Goal: Information Seeking & Learning: Compare options

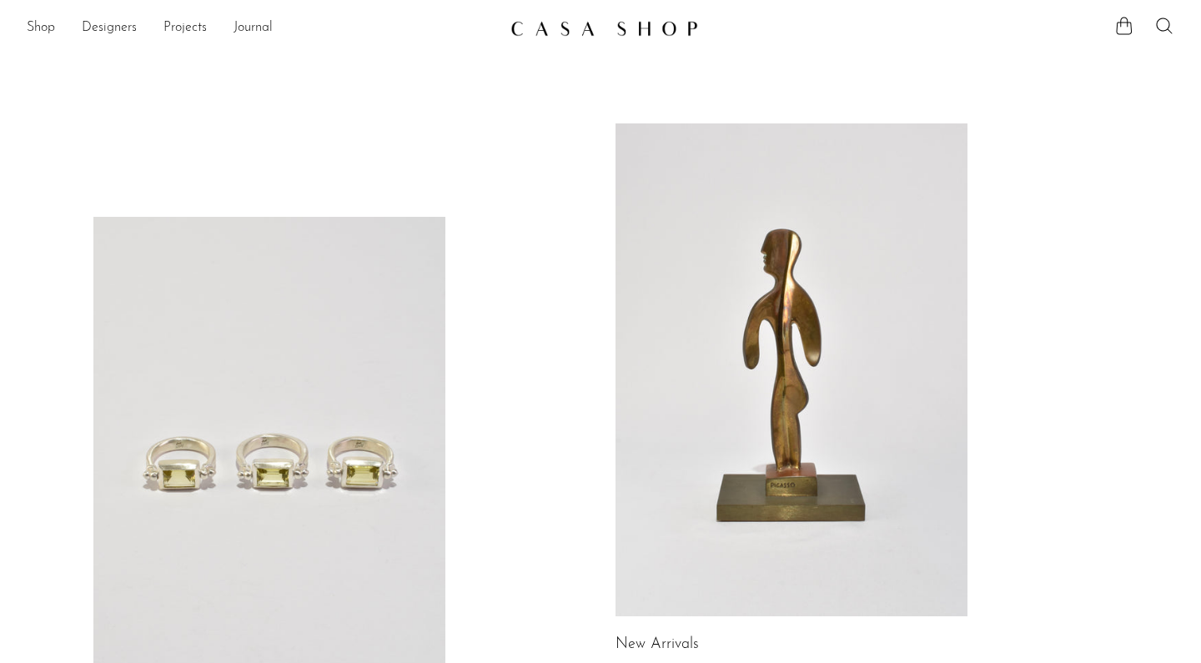
scroll to position [409, 0]
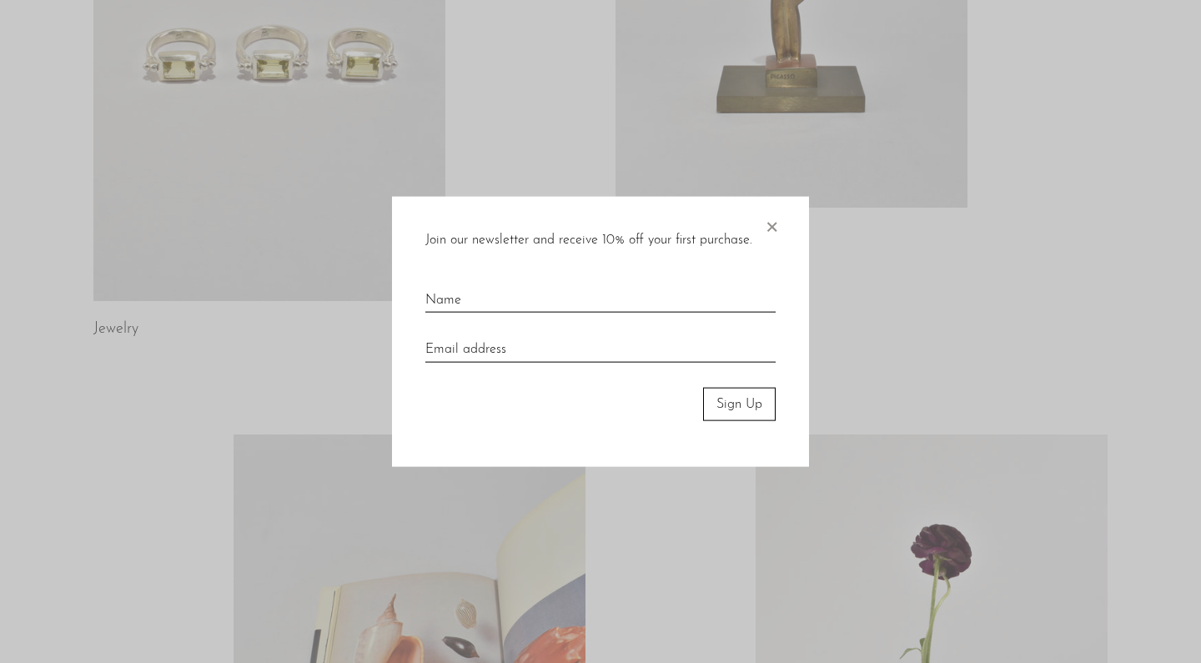
click at [303, 248] on div at bounding box center [600, 331] width 1201 height 663
click at [769, 223] on span "×" at bounding box center [771, 222] width 17 height 53
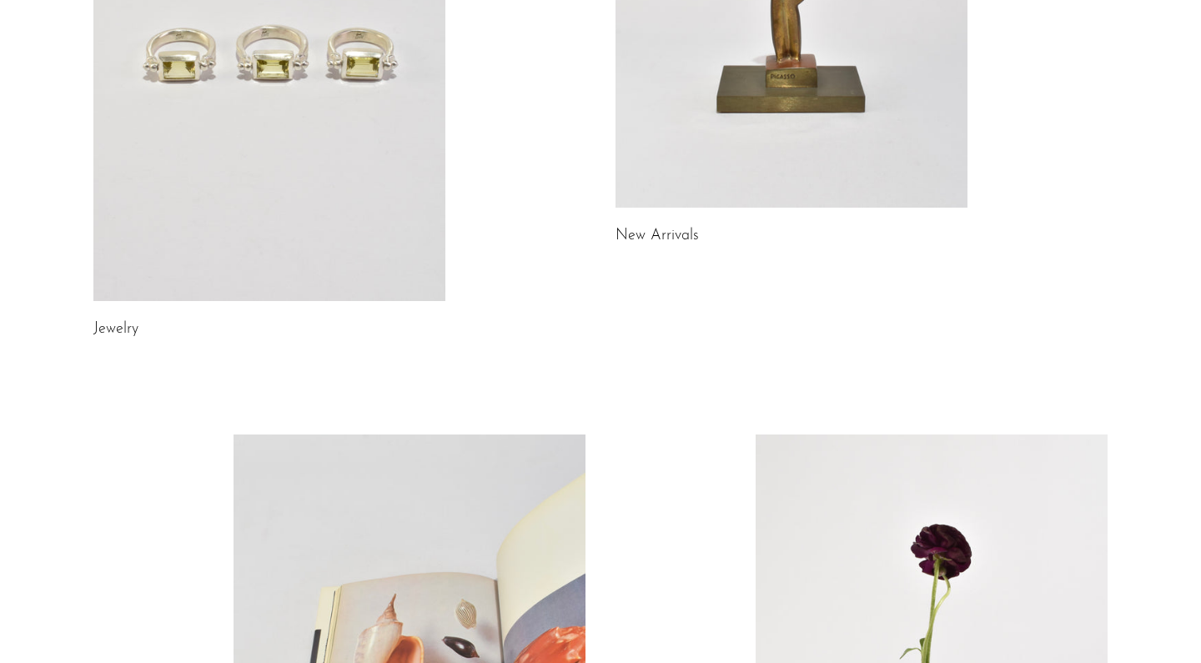
click at [298, 194] on link at bounding box center [269, 54] width 352 height 493
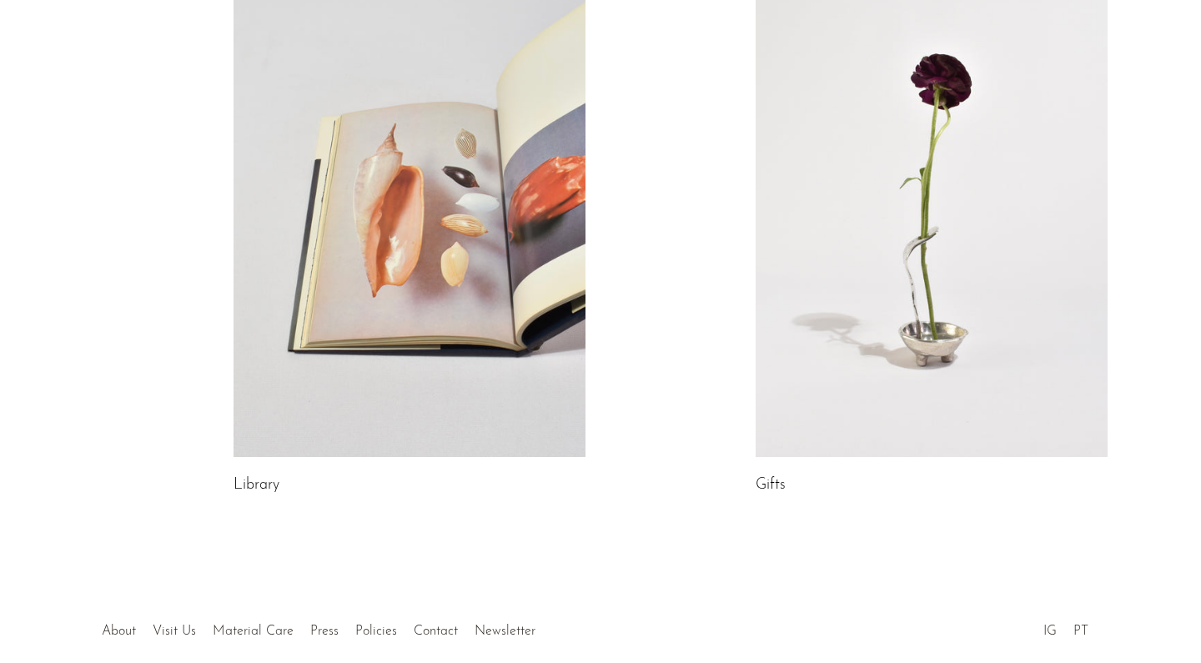
scroll to position [856, 0]
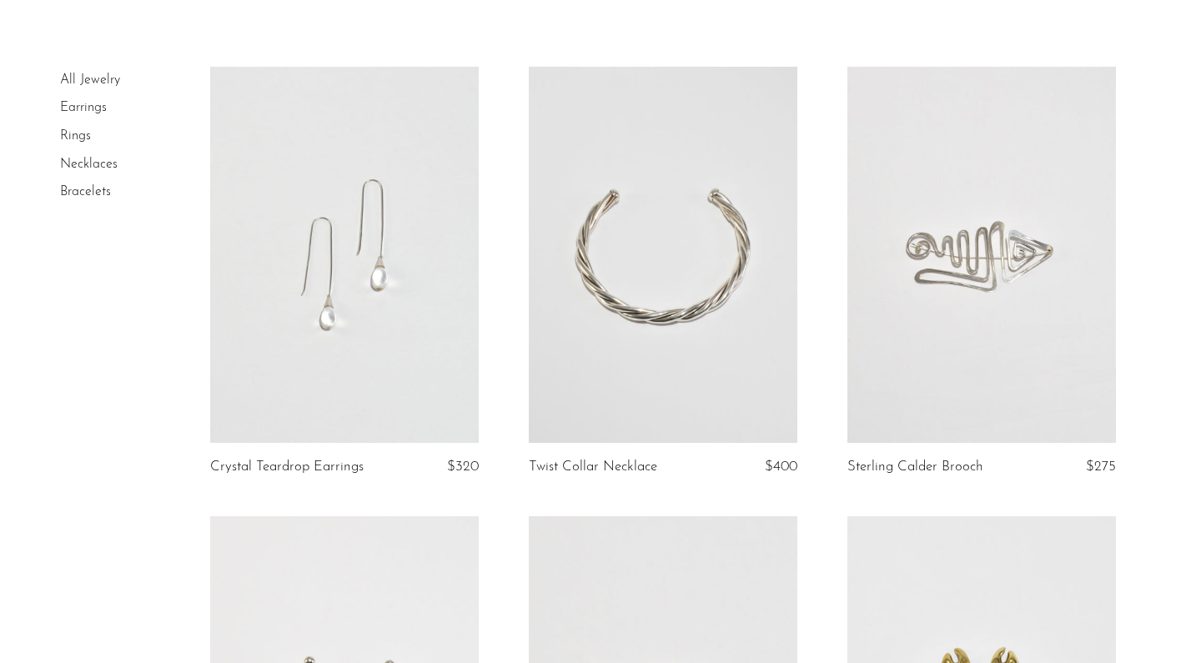
scroll to position [104, 0]
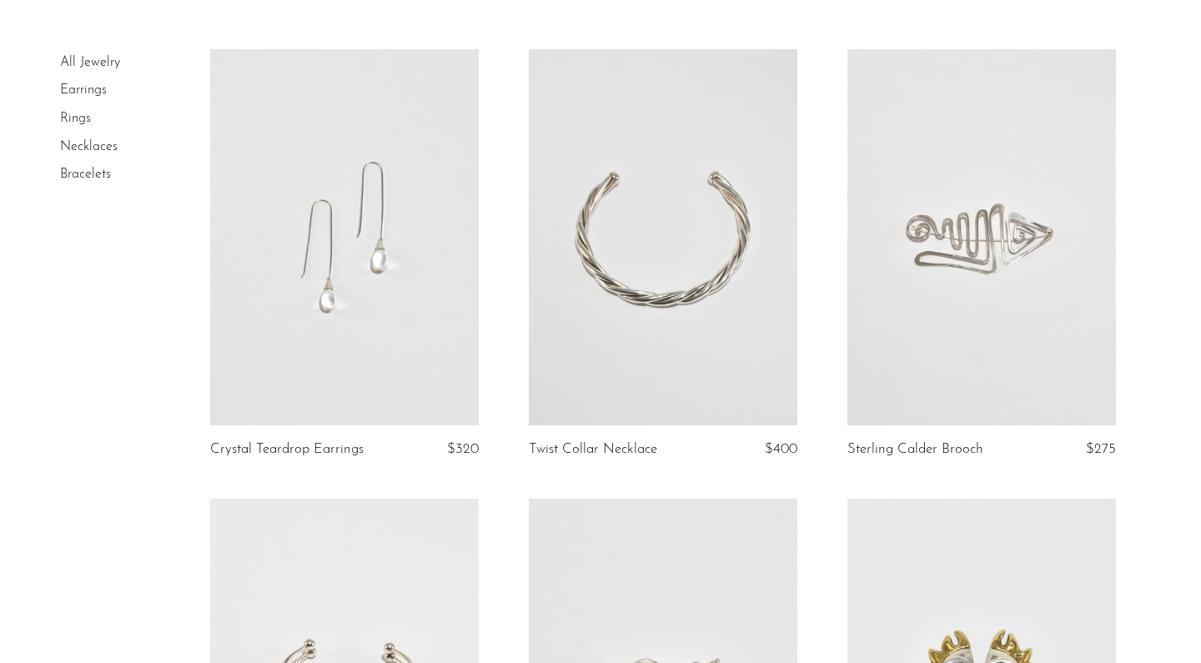
click at [333, 267] on link at bounding box center [344, 237] width 268 height 376
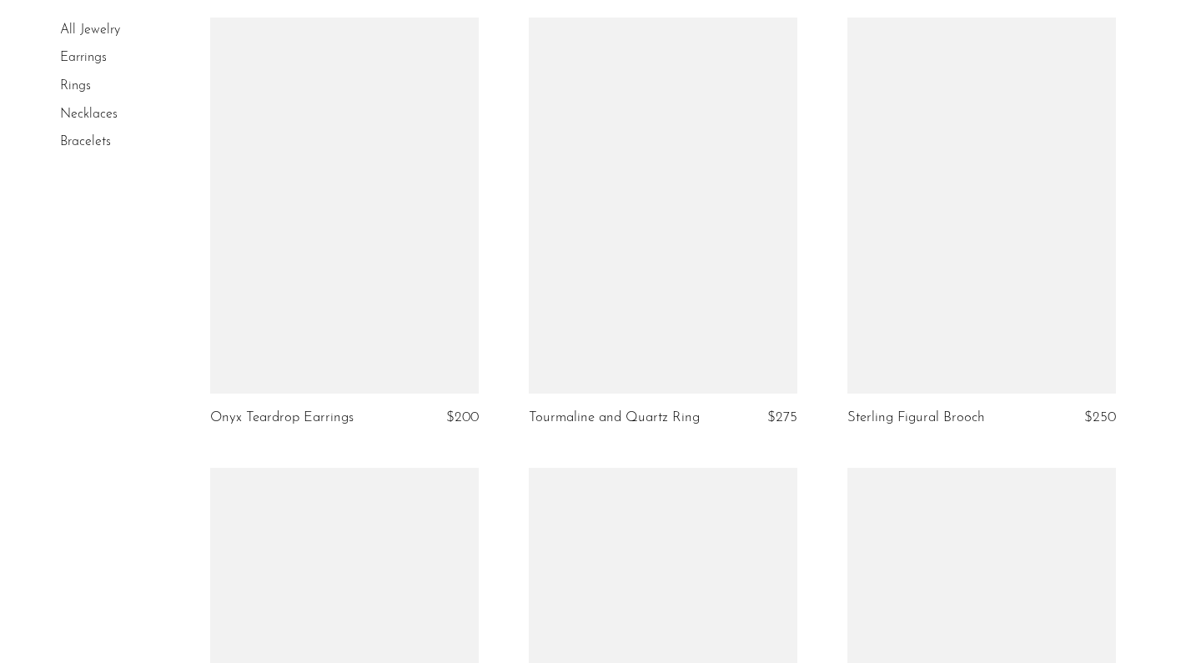
scroll to position [3819, 0]
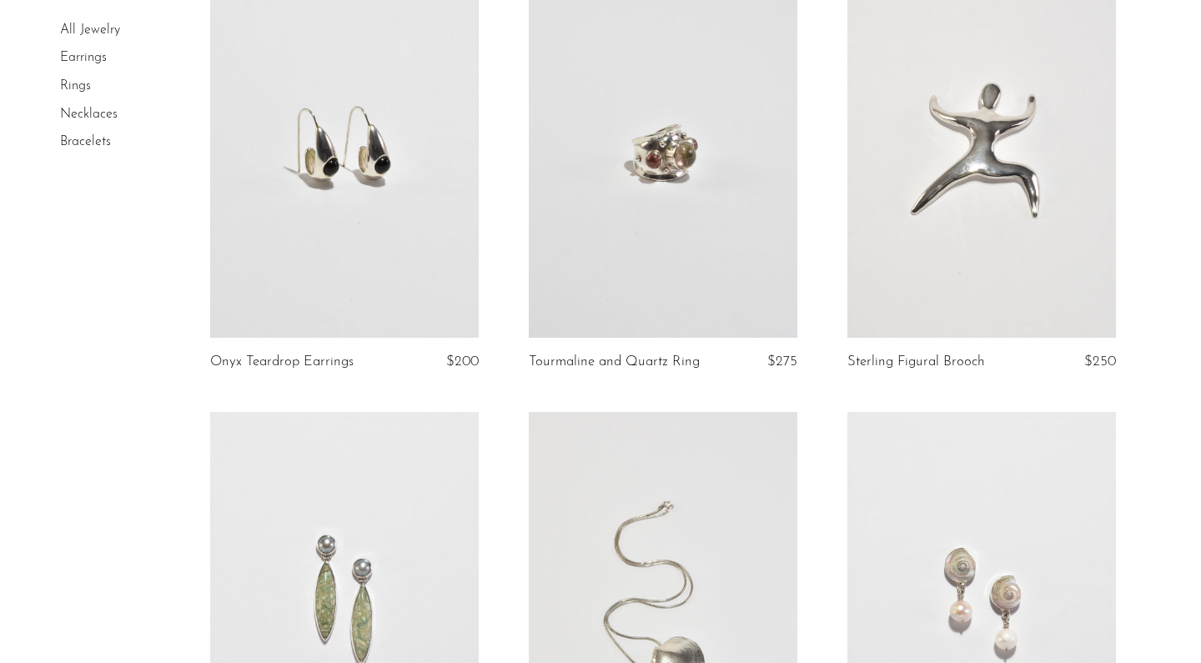
click at [260, 266] on link at bounding box center [344, 150] width 268 height 376
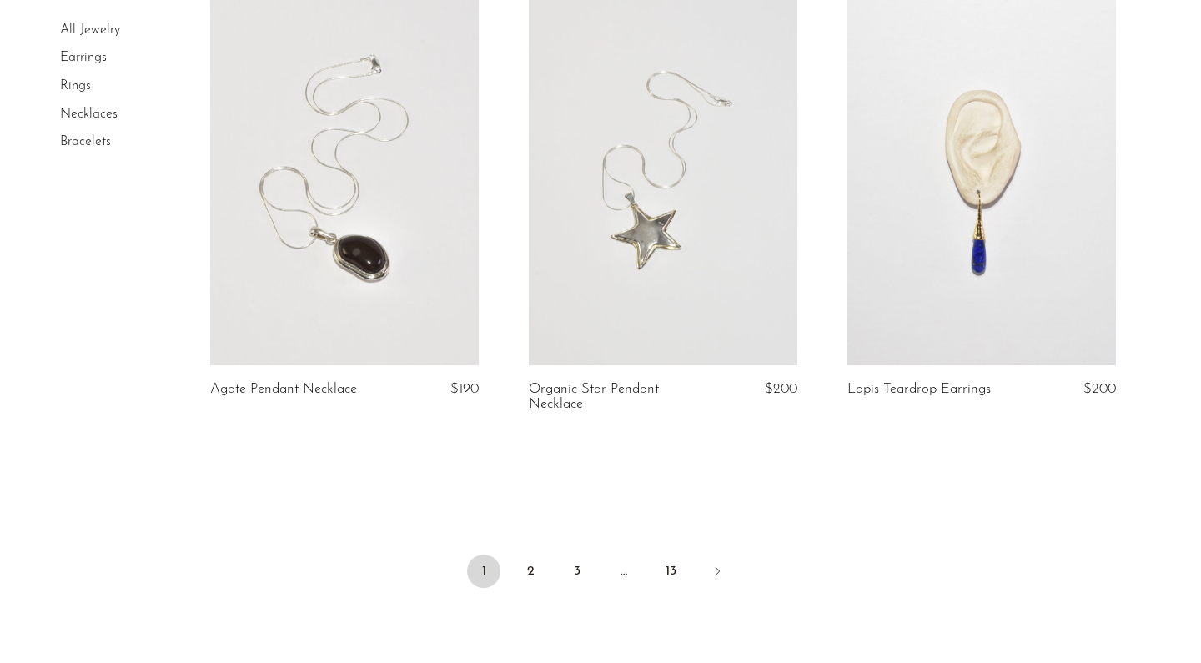
scroll to position [5143, 0]
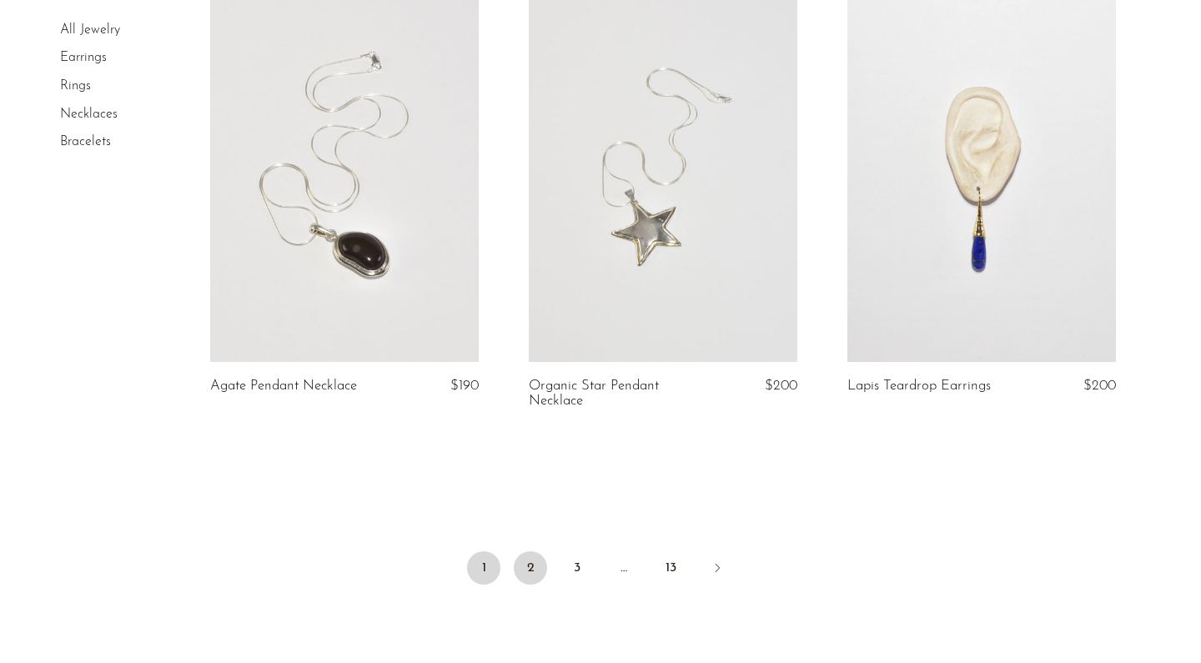
click at [538, 568] on link "2" at bounding box center [530, 567] width 33 height 33
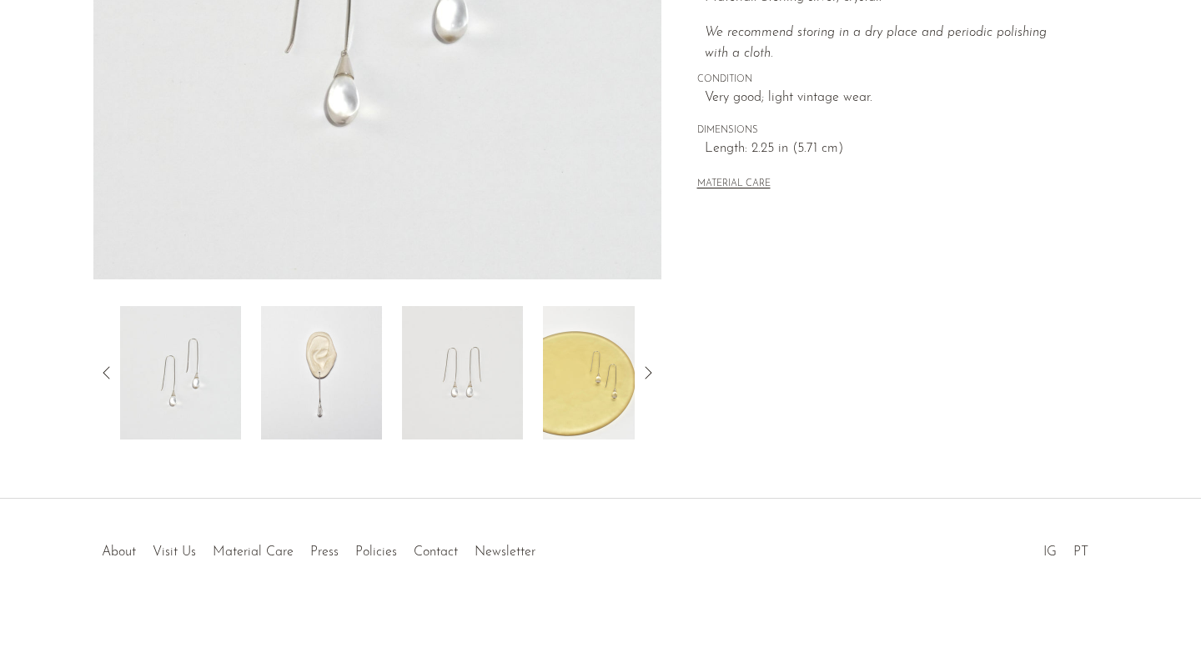
scroll to position [423, 0]
click at [472, 367] on img at bounding box center [462, 372] width 121 height 133
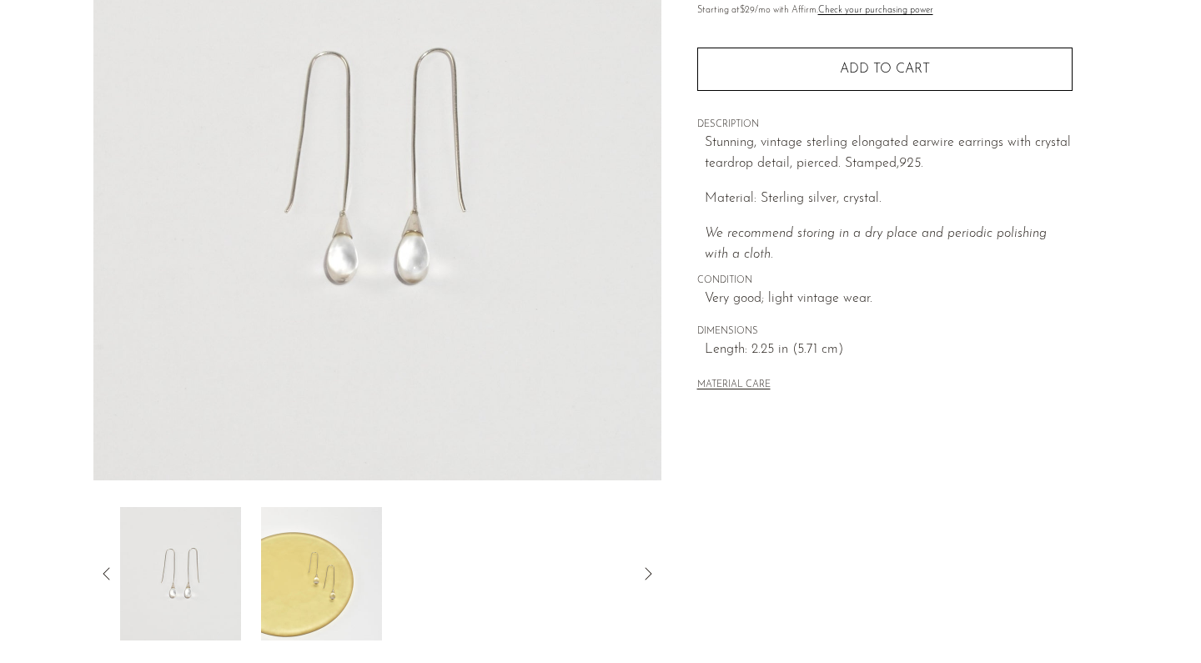
scroll to position [226, 0]
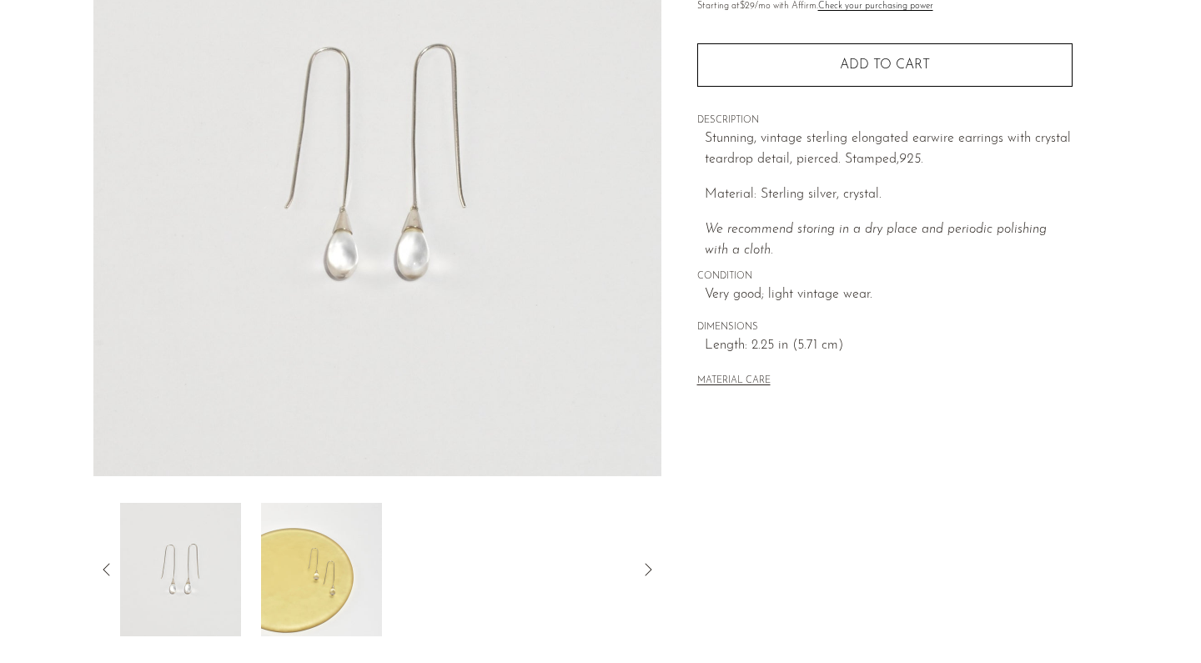
click at [313, 572] on img at bounding box center [321, 569] width 121 height 133
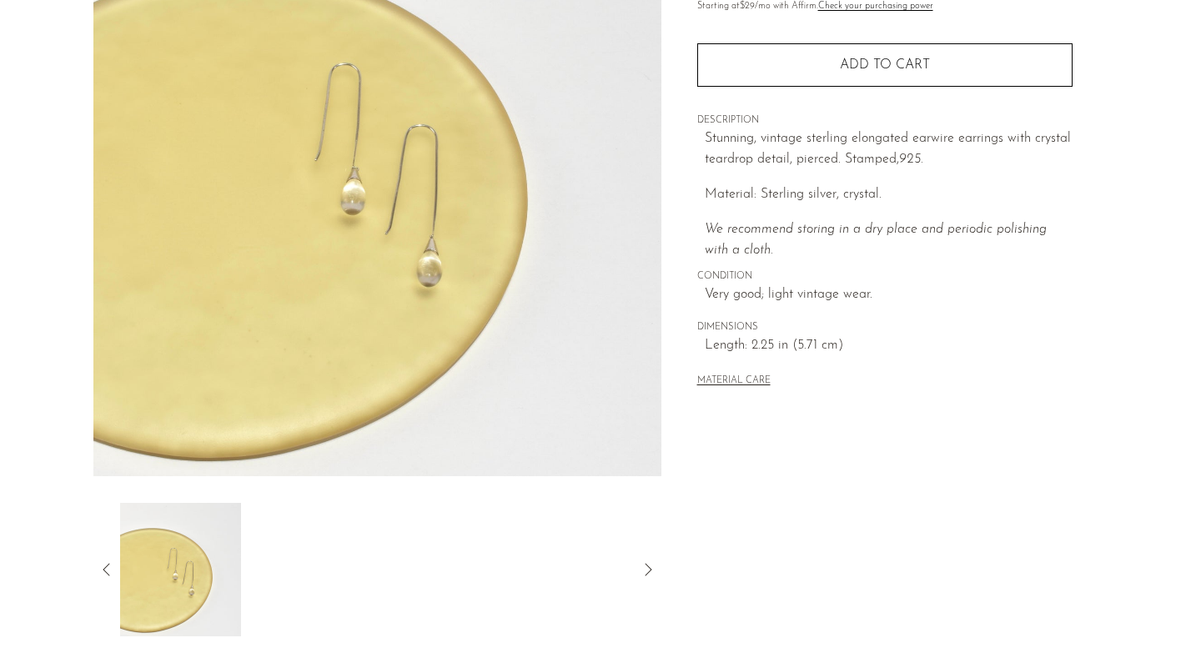
click at [333, 583] on div at bounding box center [377, 569] width 514 height 133
click at [657, 569] on icon at bounding box center [648, 569] width 20 height 20
click at [649, 569] on icon at bounding box center [648, 569] width 20 height 20
click at [650, 569] on icon at bounding box center [647, 569] width 7 height 13
click at [106, 565] on icon at bounding box center [107, 569] width 20 height 20
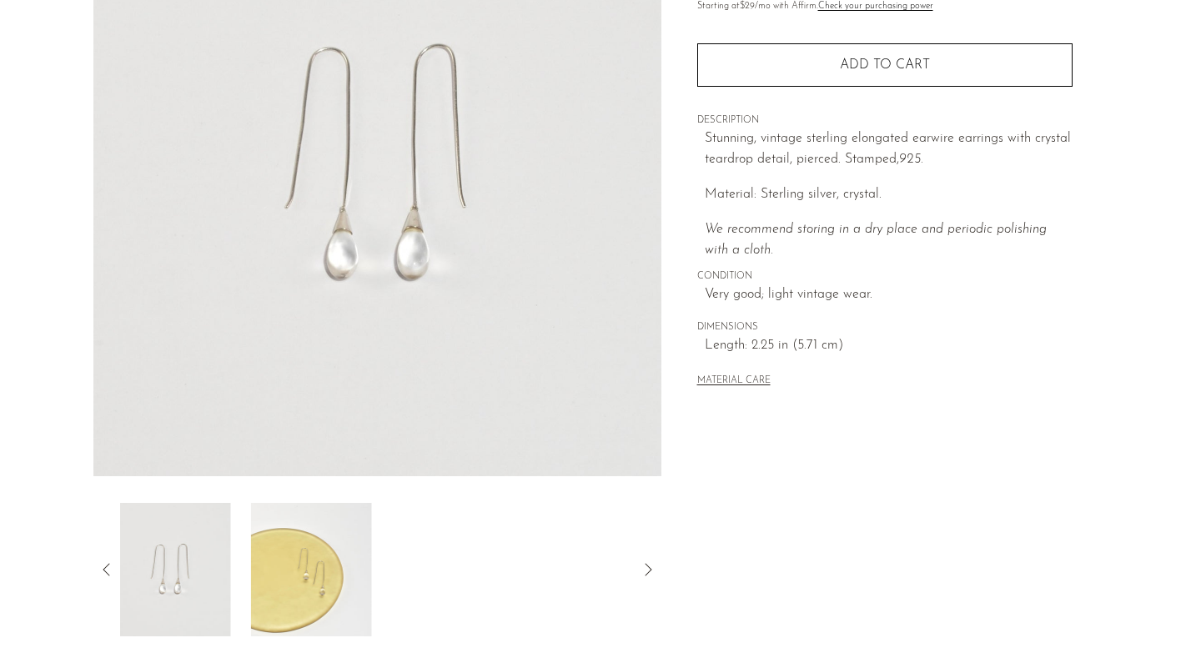
click at [106, 565] on icon at bounding box center [107, 569] width 20 height 20
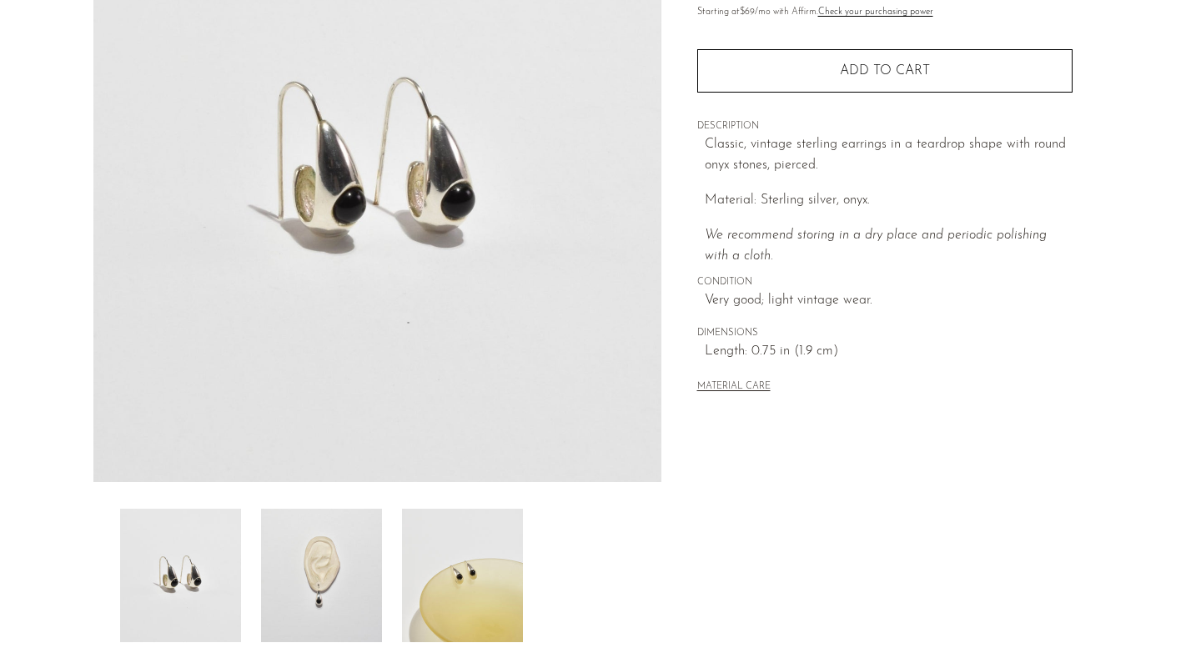
scroll to position [279, 0]
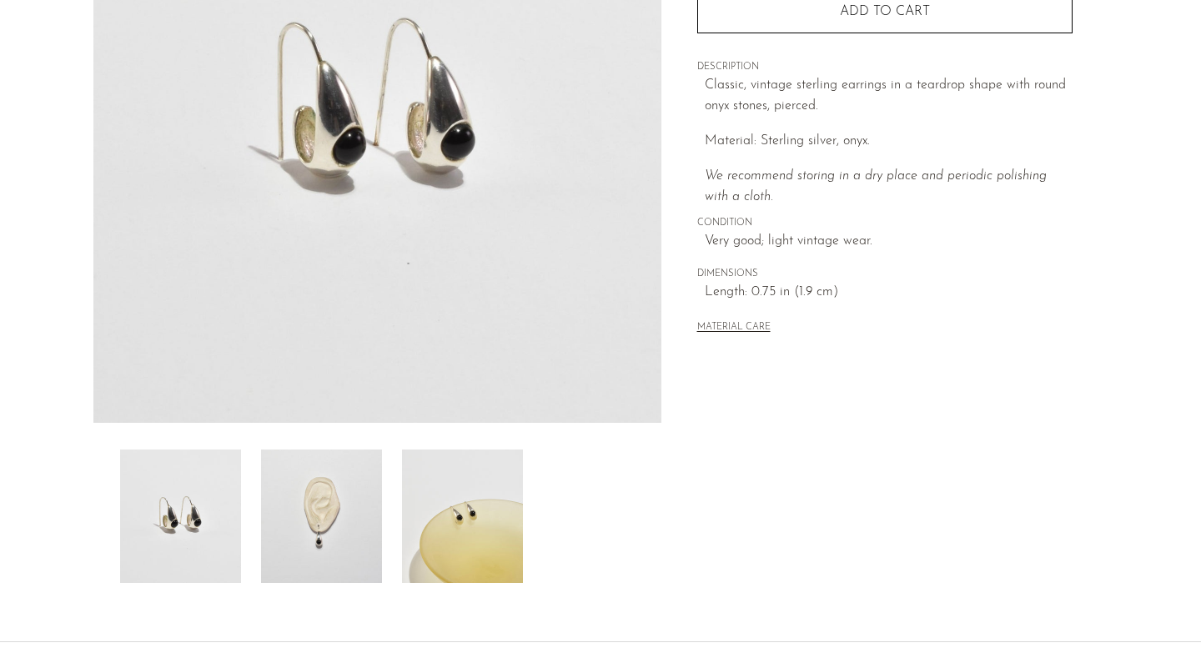
click at [320, 541] on img at bounding box center [321, 515] width 121 height 133
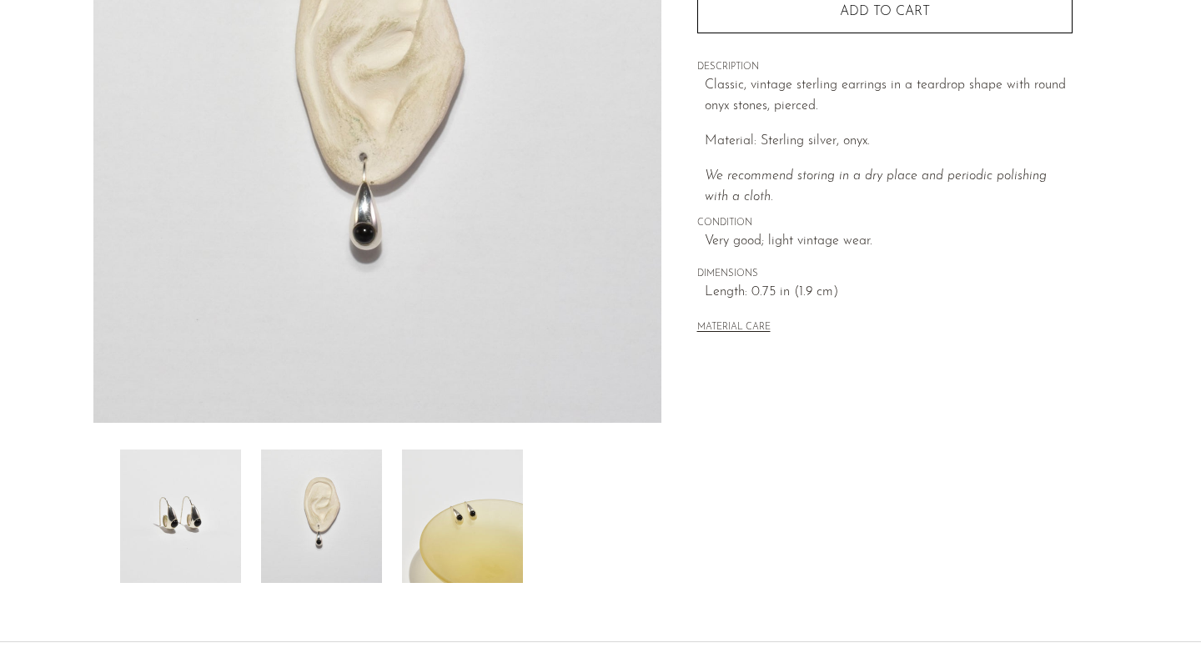
click at [454, 549] on img at bounding box center [462, 515] width 121 height 133
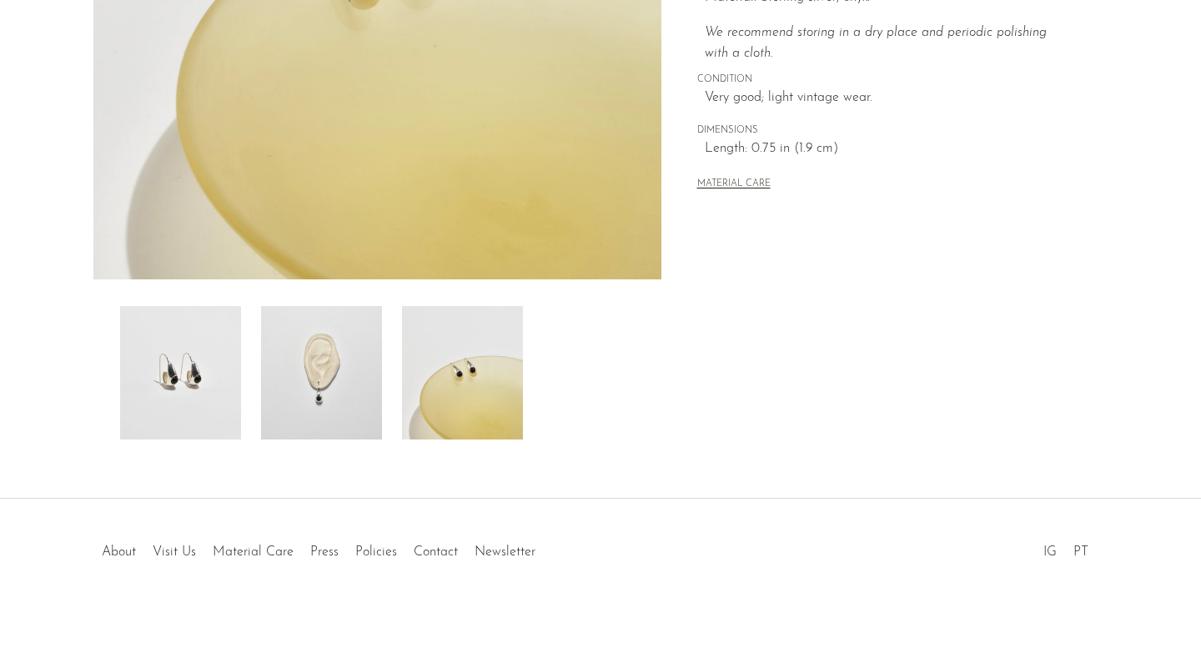
scroll to position [424, 0]
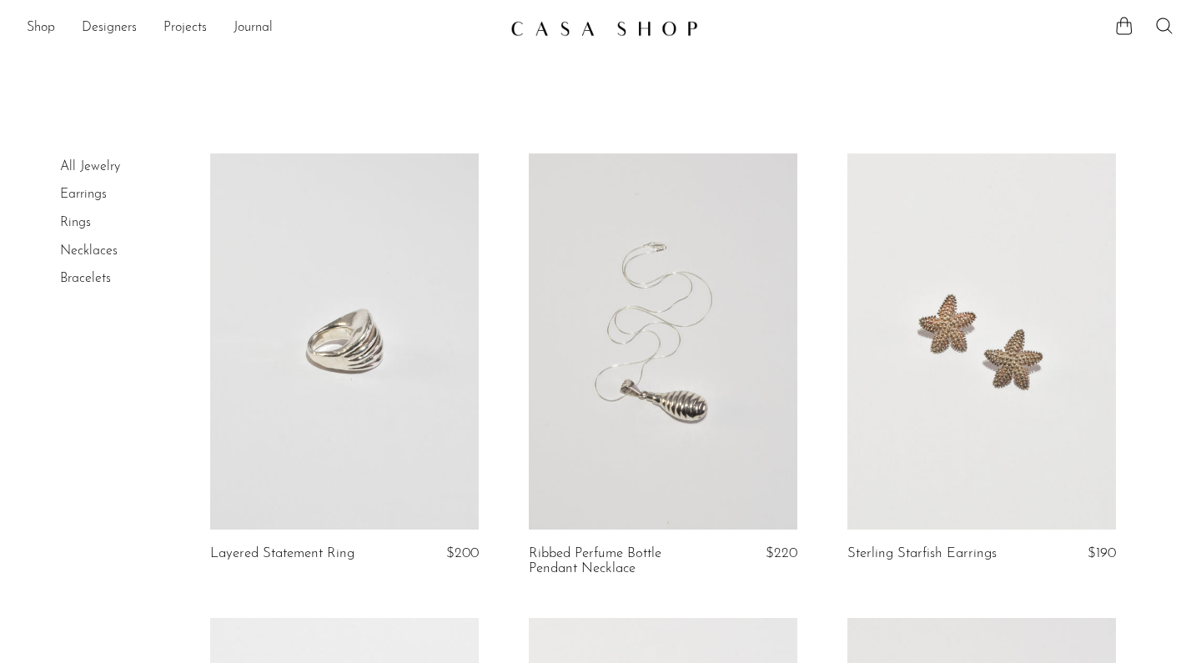
click at [87, 195] on link "Earrings" at bounding box center [83, 194] width 47 height 13
